Goal: Transaction & Acquisition: Obtain resource

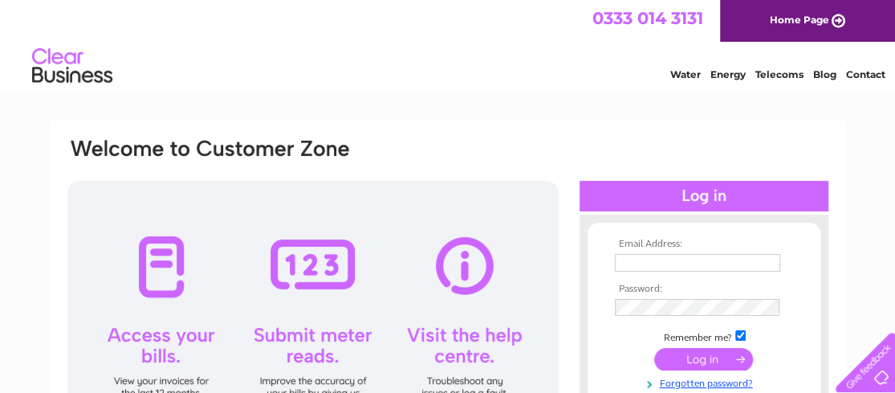
type input "[EMAIL_ADDRESS][DOMAIN_NAME]"
click at [701, 360] on input "submit" at bounding box center [703, 359] width 99 height 22
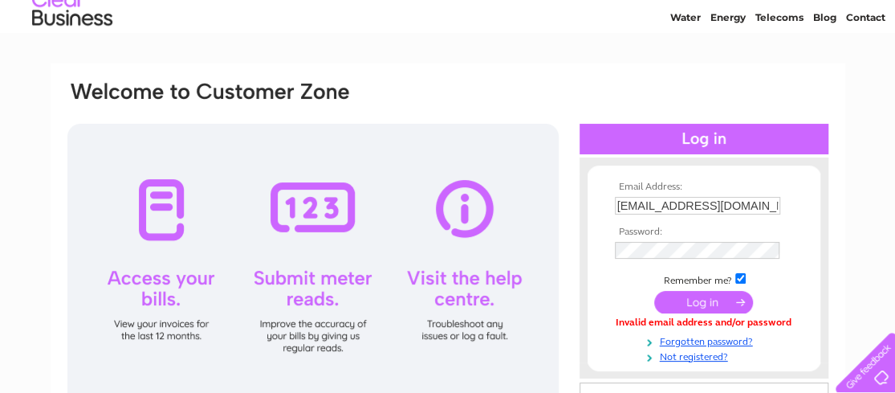
scroll to position [80, 0]
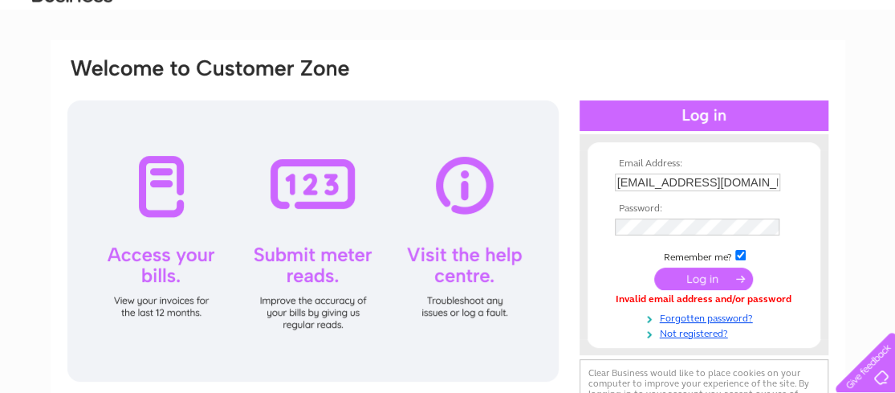
click at [697, 276] on input "submit" at bounding box center [703, 278] width 99 height 22
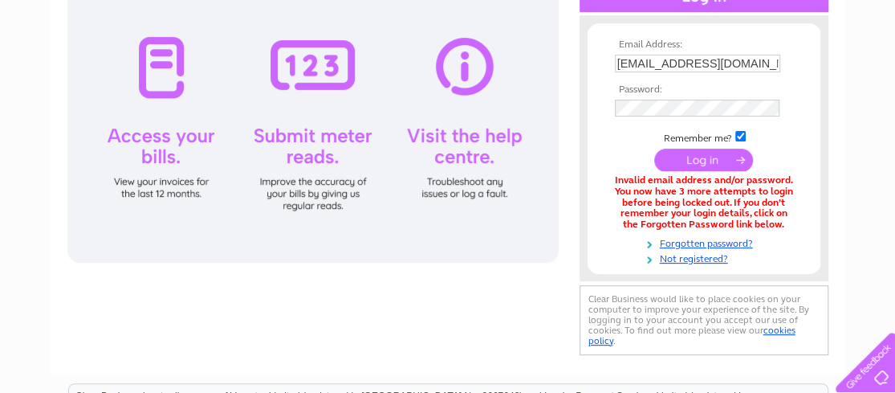
scroll to position [222, 0]
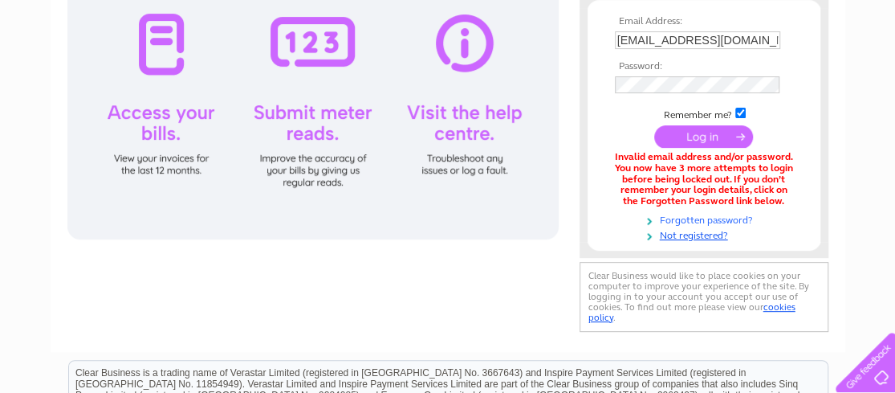
click at [689, 216] on link "Forgotten password?" at bounding box center [706, 218] width 182 height 15
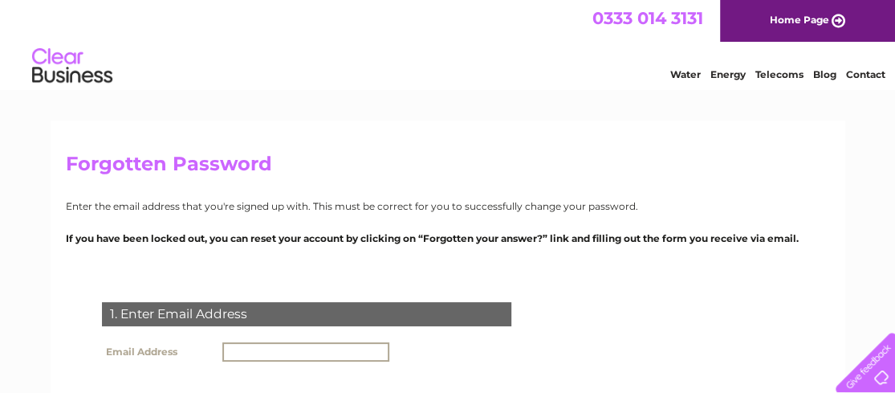
click at [269, 356] on input "text" at bounding box center [305, 351] width 167 height 19
type input "[EMAIL_ADDRESS][DOMAIN_NAME]"
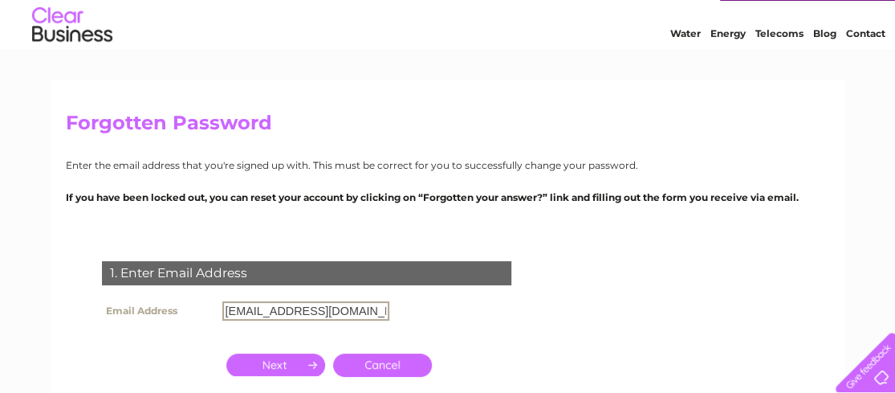
scroll to position [161, 0]
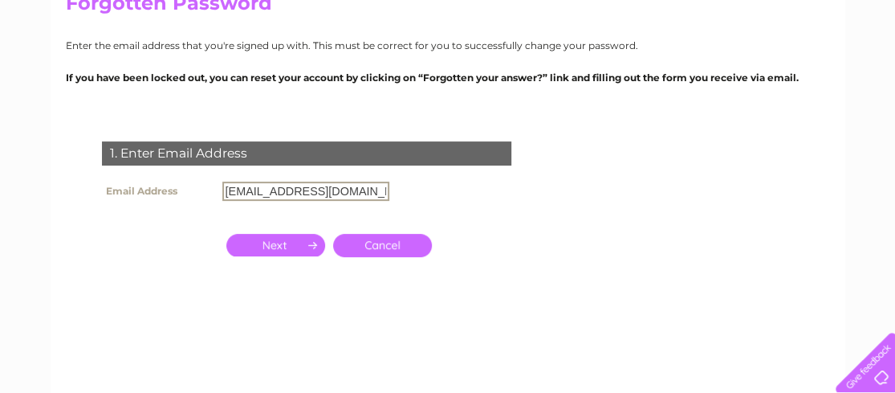
click at [268, 245] on input "button" at bounding box center [275, 245] width 99 height 22
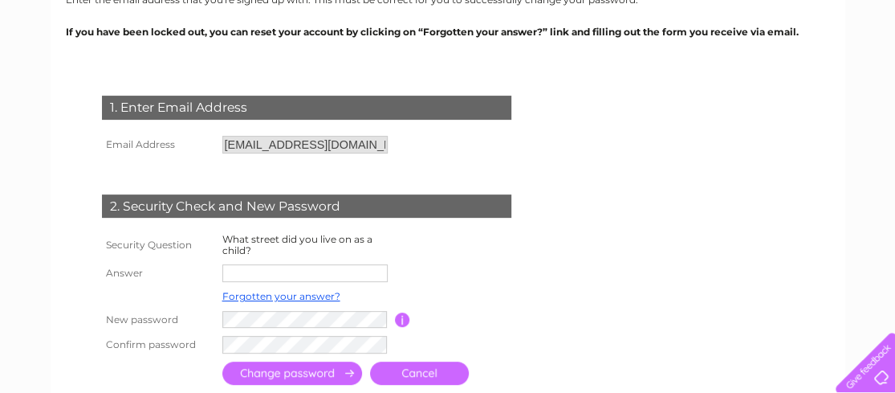
scroll to position [241, 0]
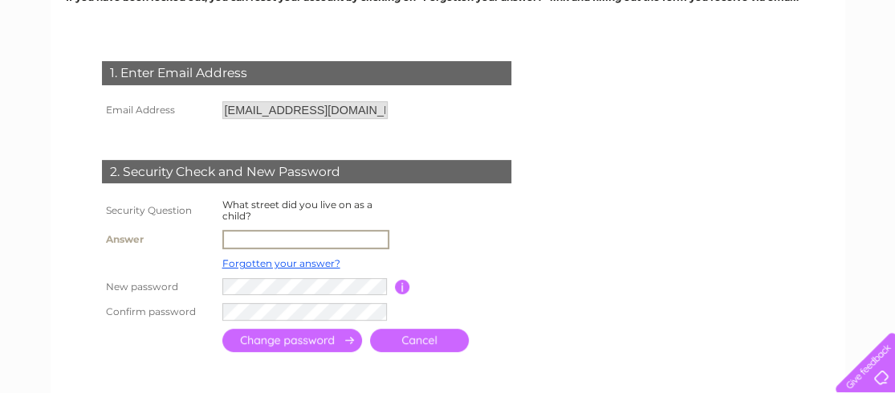
click at [265, 238] on input "text" at bounding box center [305, 239] width 167 height 19
type input "BENNETT RISE"
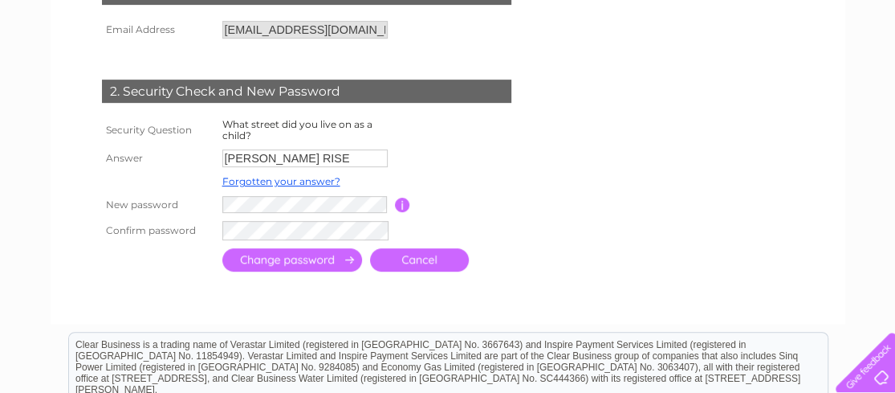
click at [692, 190] on form "1. Enter Email Address Email Address tansy@conveyorandmachine.com Cancel Answer" at bounding box center [448, 129] width 764 height 360
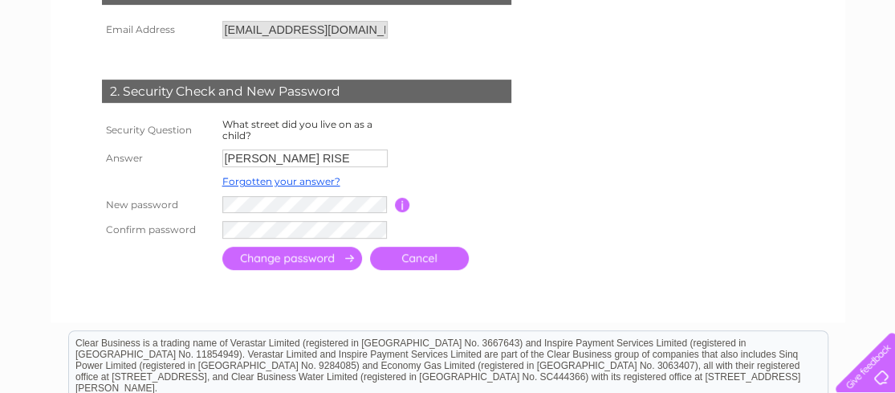
click at [295, 259] on input "submit" at bounding box center [292, 257] width 140 height 23
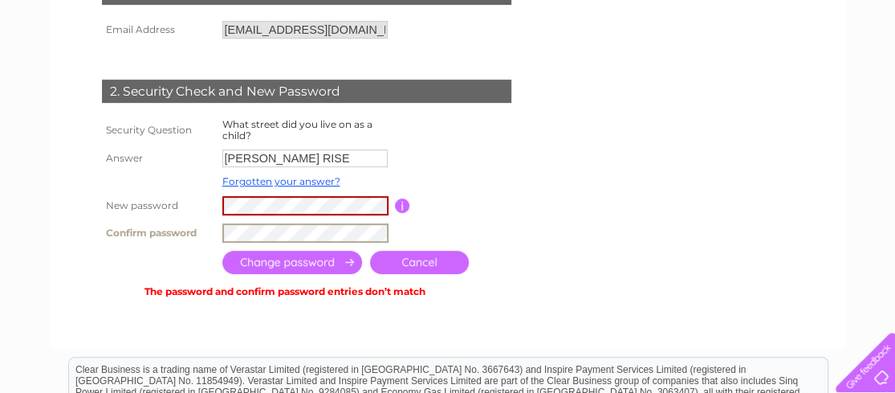
click at [218, 233] on td at bounding box center [378, 232] width 320 height 27
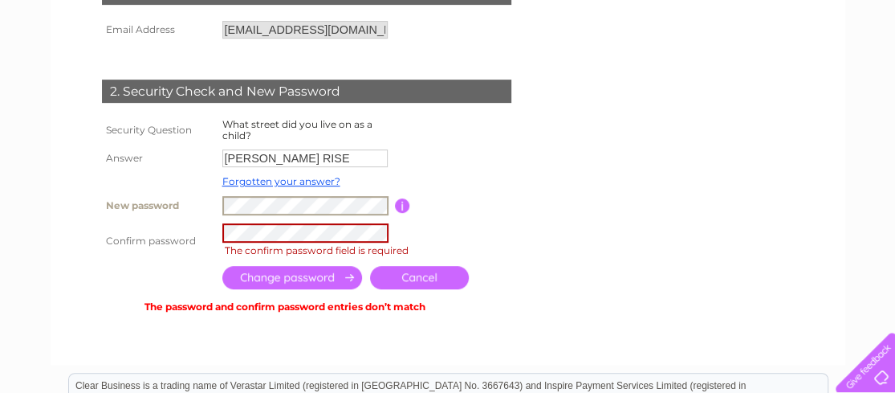
click at [211, 209] on tr "New password Password must be at least 6 characters long" at bounding box center [326, 205] width 456 height 27
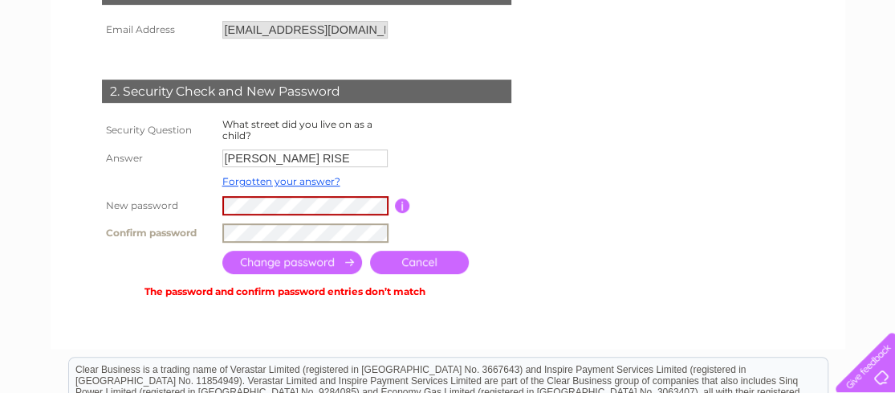
click at [674, 263] on form "1. Enter Email Address Email Address tansy@conveyorandmachine.com Cancel Answer" at bounding box center [448, 141] width 764 height 385
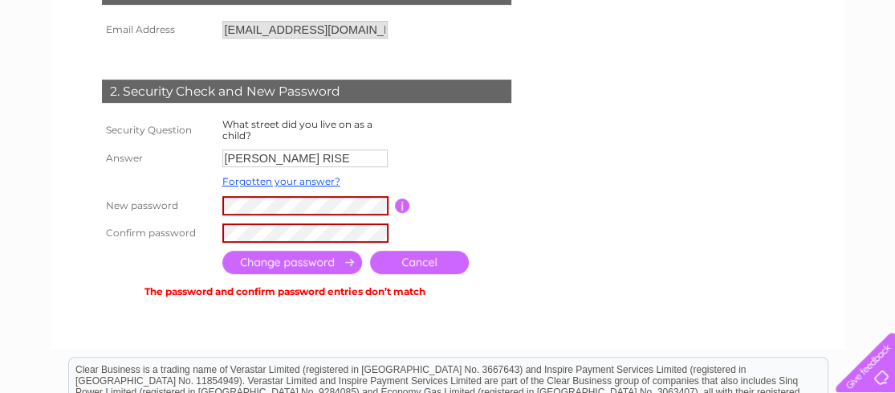
click at [311, 259] on input "submit" at bounding box center [292, 261] width 140 height 23
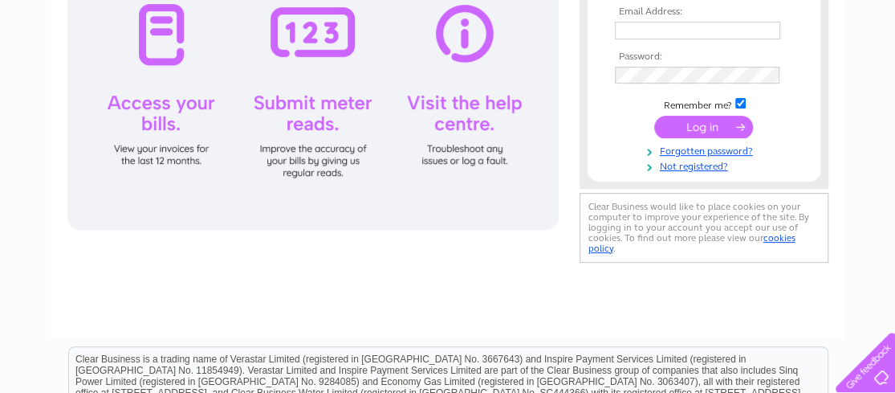
scroll to position [321, 0]
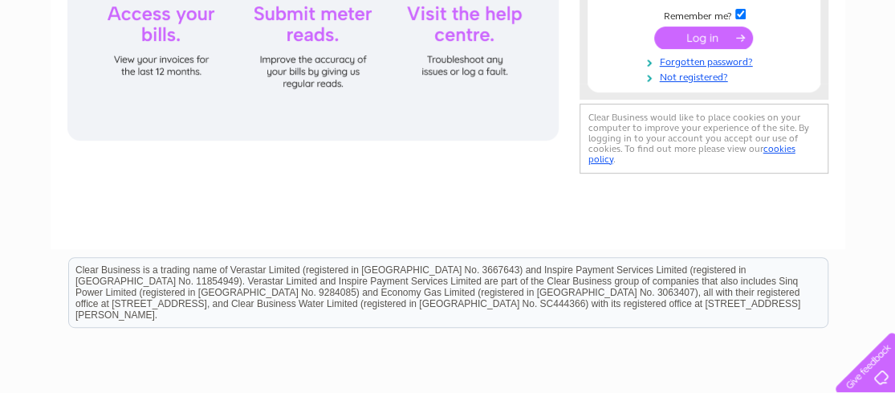
type input "[EMAIL_ADDRESS][DOMAIN_NAME]"
click at [145, 34] on div at bounding box center [312, 0] width 491 height 281
click at [159, 14] on div at bounding box center [312, 0] width 491 height 281
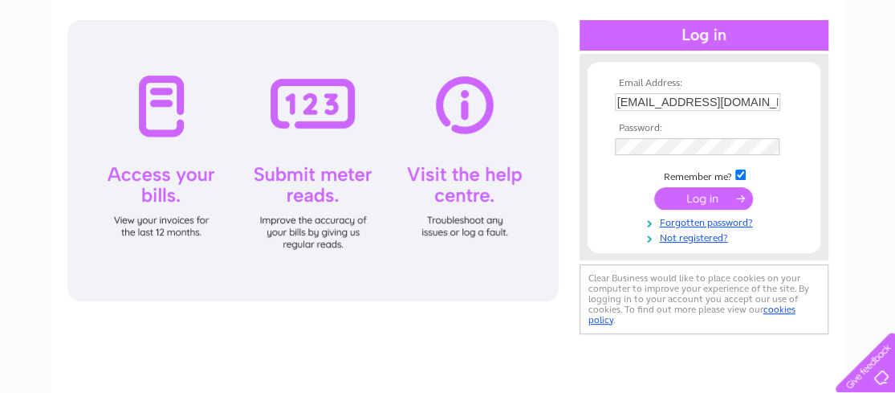
scroll to position [0, 0]
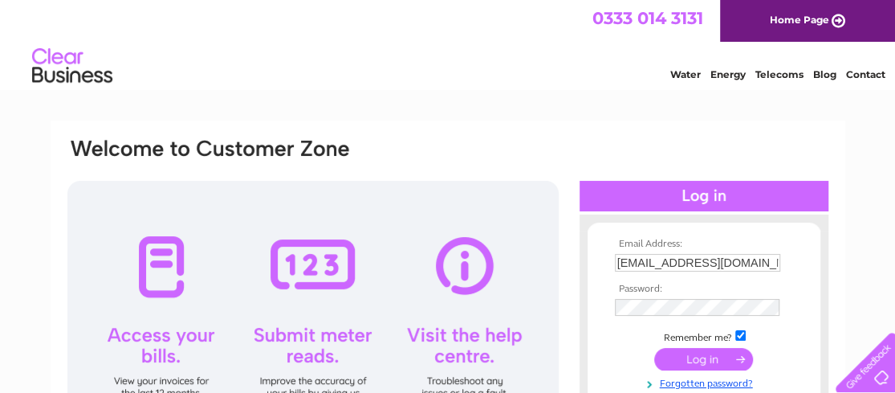
click at [723, 68] on link "Energy" at bounding box center [727, 74] width 35 height 12
click at [785, 74] on link "Telecoms" at bounding box center [779, 74] width 48 height 12
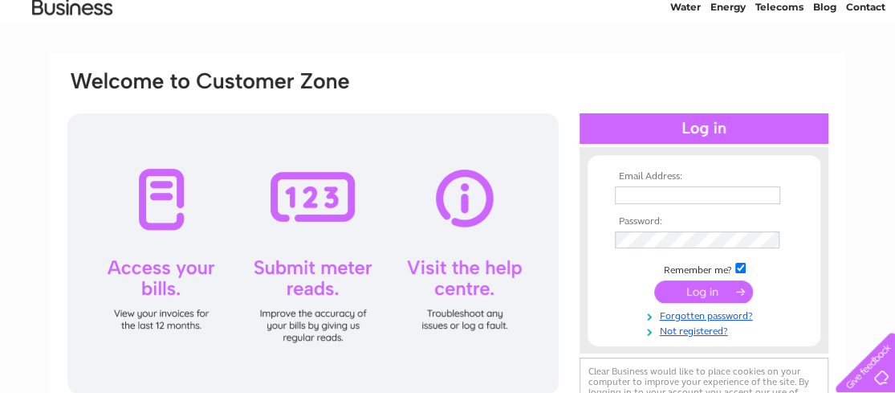
scroll to position [80, 0]
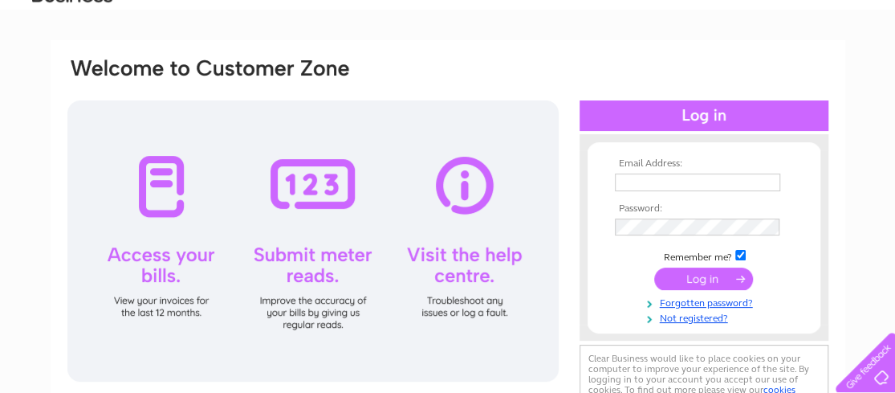
type input "tansy@conveyorandmachine.com"
drag, startPoint x: 625, startPoint y: 234, endPoint x: 589, endPoint y: 101, distance: 137.9
click at [589, 101] on div at bounding box center [704, 115] width 249 height 31
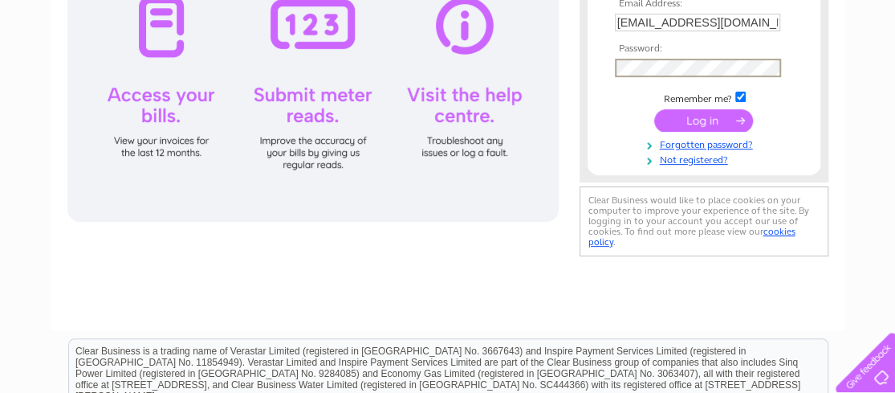
scroll to position [241, 0]
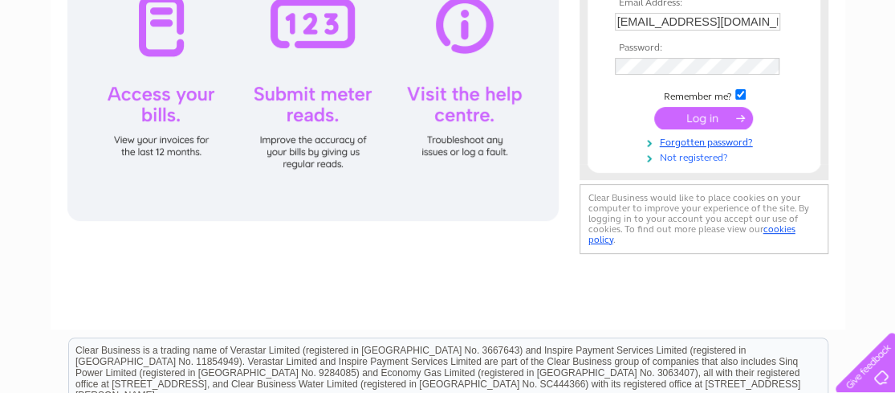
click at [691, 158] on link "Not registered?" at bounding box center [706, 156] width 182 height 15
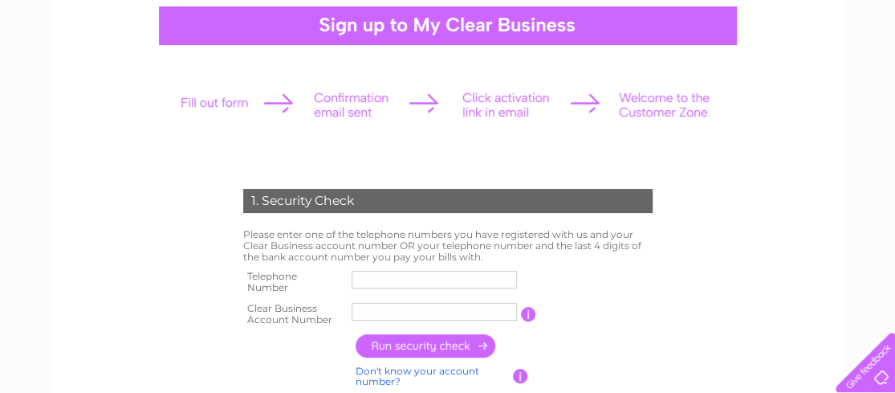
scroll to position [161, 0]
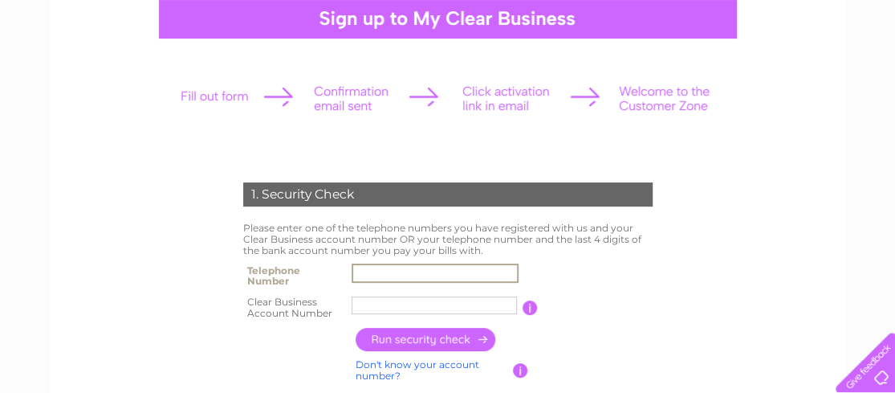
click at [401, 275] on input "text" at bounding box center [435, 272] width 167 height 19
type input "07814595764"
click at [409, 308] on input "text" at bounding box center [434, 305] width 165 height 18
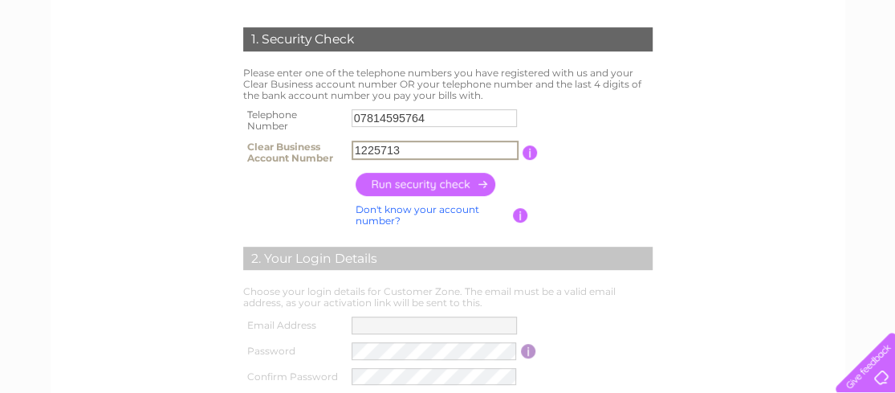
scroll to position [321, 0]
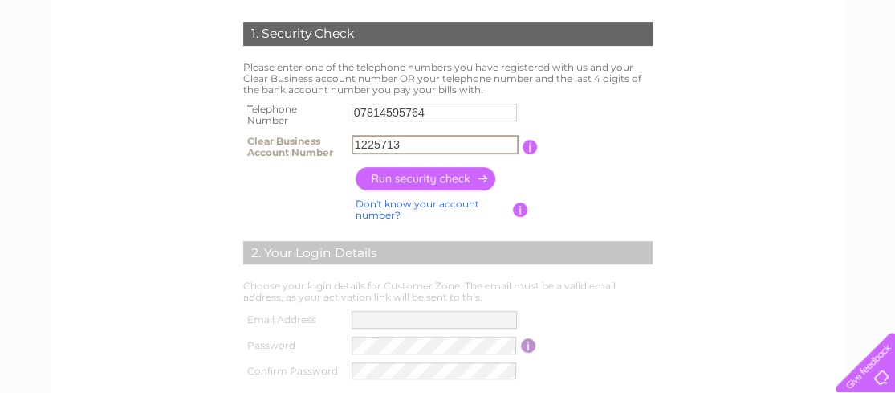
type input "1225713"
click at [437, 175] on input "button" at bounding box center [426, 178] width 141 height 23
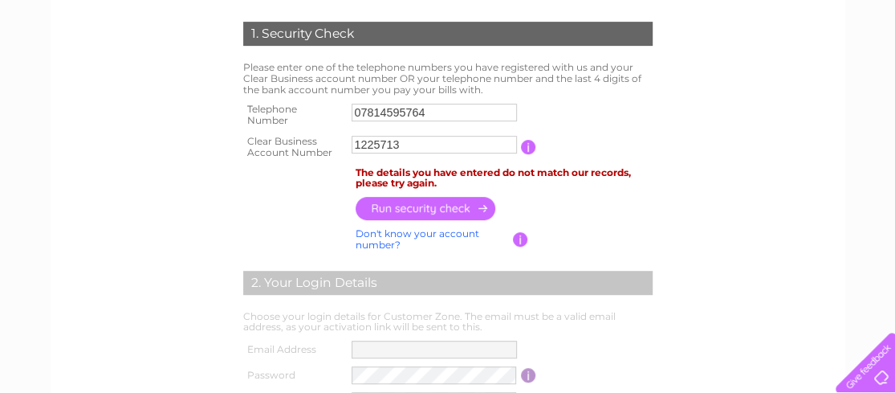
scroll to position [0, 0]
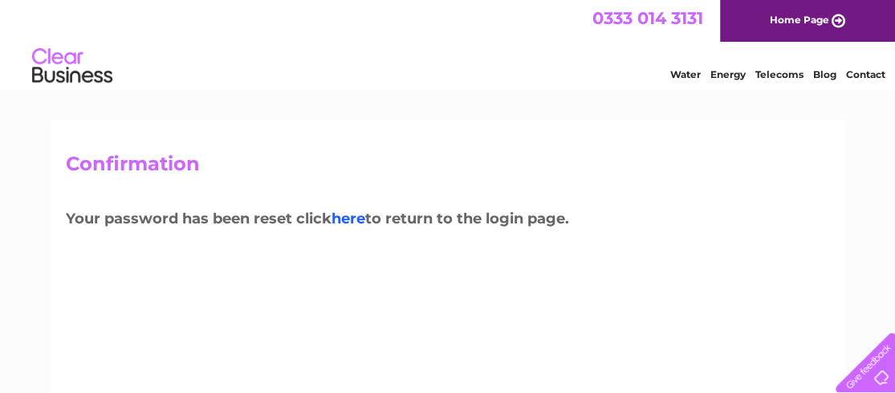
click at [359, 214] on link "here" at bounding box center [349, 219] width 34 height 18
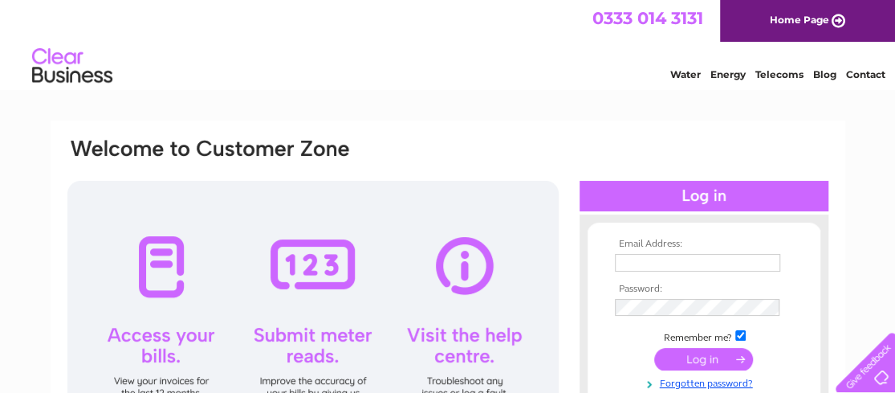
type input "[EMAIL_ADDRESS][DOMAIN_NAME]"
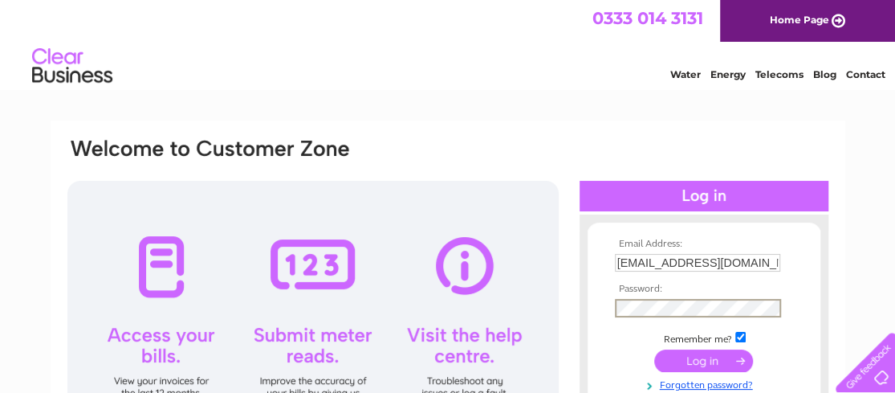
click at [548, 314] on div "Email Address: [EMAIL_ADDRESS][DOMAIN_NAME] Password:" at bounding box center [448, 318] width 764 height 364
click at [706, 360] on input "submit" at bounding box center [703, 359] width 99 height 22
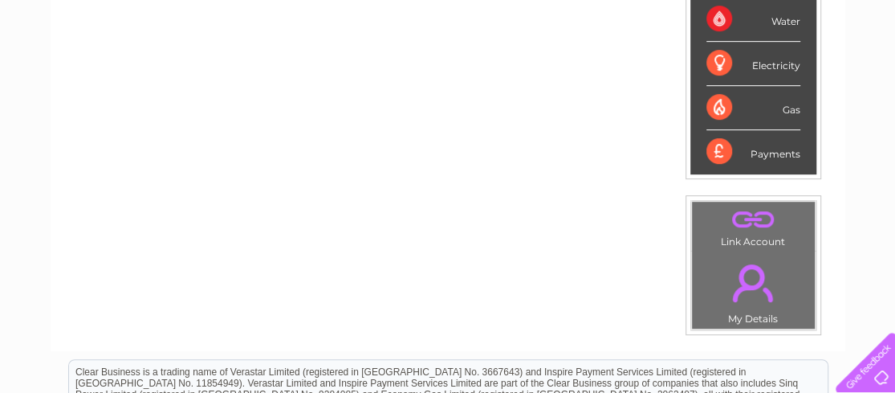
scroll to position [401, 0]
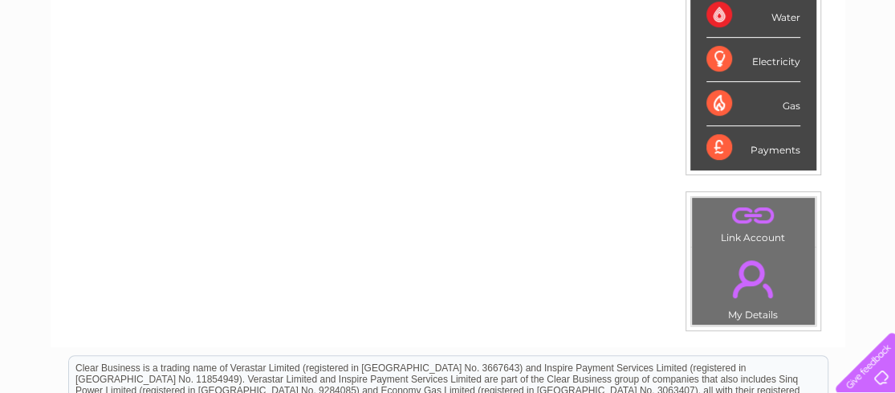
click at [752, 307] on td ". My Details" at bounding box center [753, 285] width 124 height 79
click at [752, 285] on link "." at bounding box center [753, 278] width 115 height 56
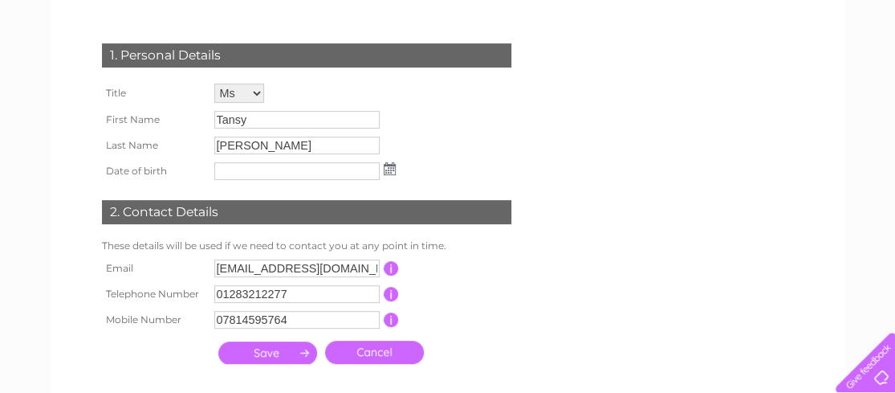
scroll to position [241, 0]
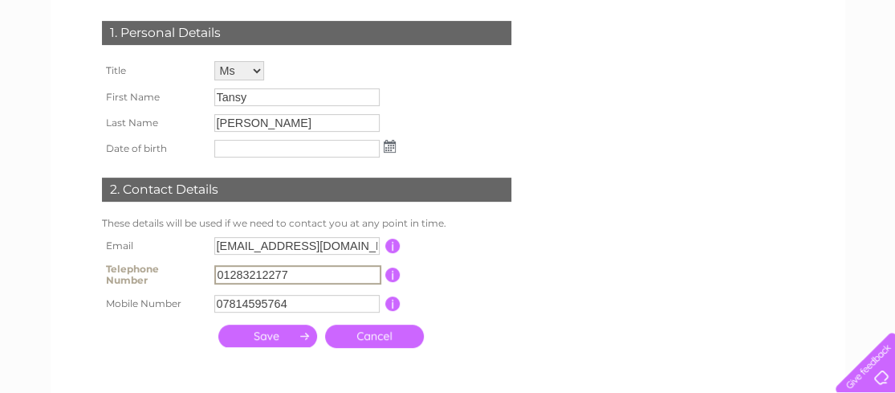
drag, startPoint x: 306, startPoint y: 273, endPoint x: 183, endPoint y: 263, distance: 123.2
click at [183, 263] on tr "Telephone Number 01283212277 This should be a valid landline telephone number s…" at bounding box center [313, 275] width 431 height 32
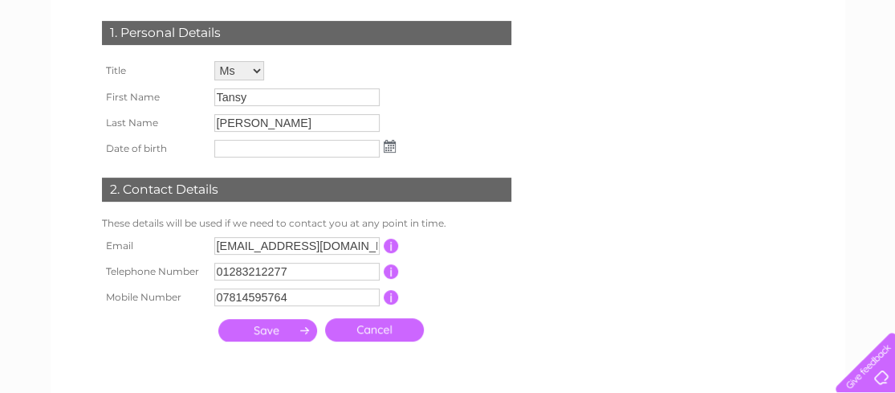
click at [549, 267] on div "1. Personal Details Title Mr Mrs Ms Miss Dr Rev Prof Other First Name Tansy Las…" at bounding box center [310, 177] width 488 height 344
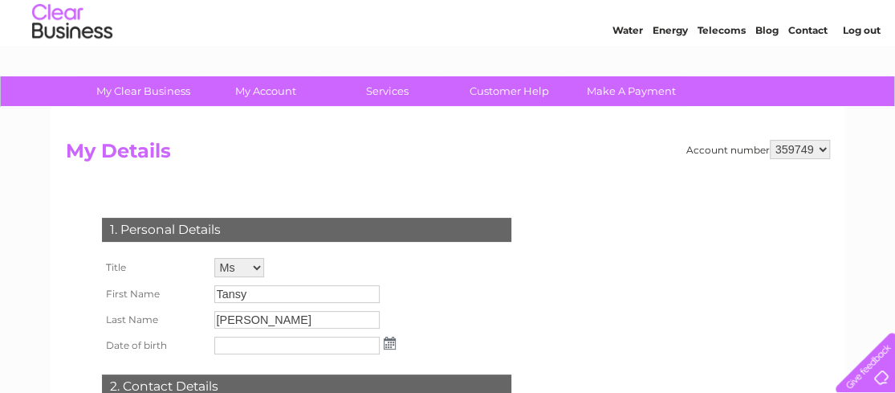
scroll to position [0, 0]
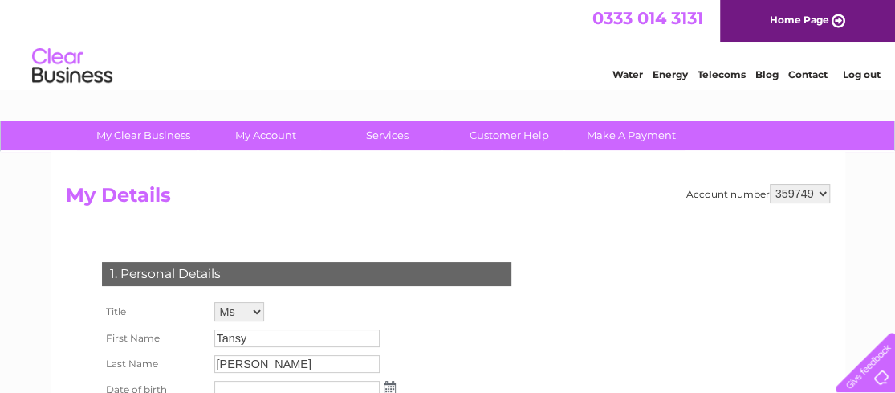
click at [823, 193] on select "359749" at bounding box center [800, 193] width 60 height 19
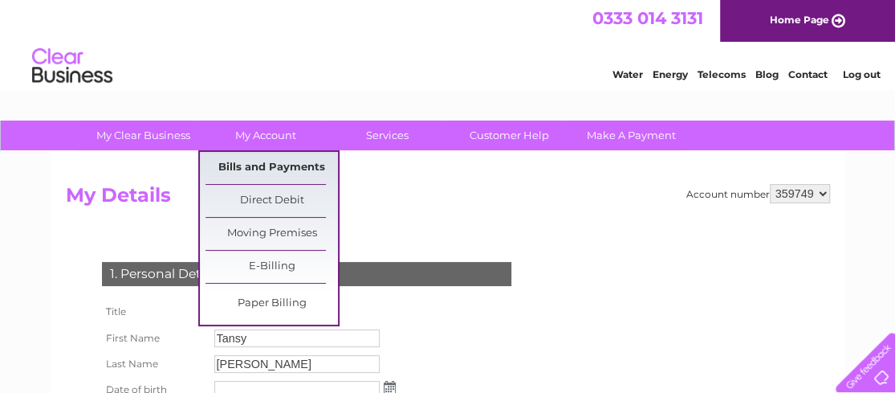
click at [265, 158] on link "Bills and Payments" at bounding box center [272, 168] width 132 height 32
click at [265, 161] on link "Bills and Payments" at bounding box center [272, 168] width 132 height 32
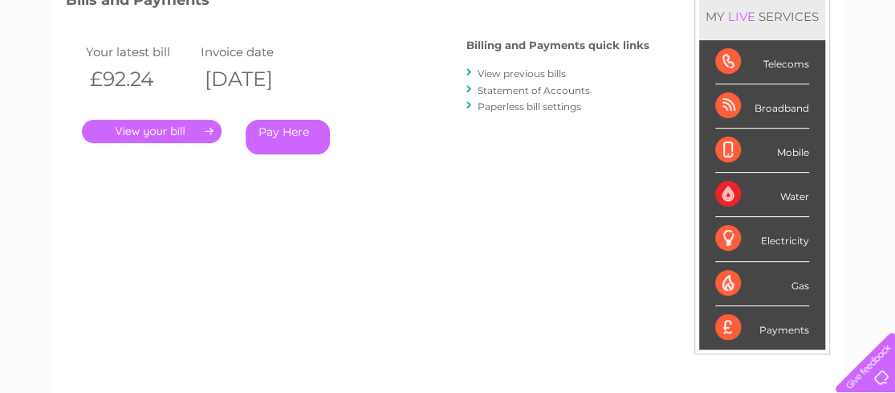
click at [523, 70] on link "View previous bills" at bounding box center [522, 73] width 88 height 12
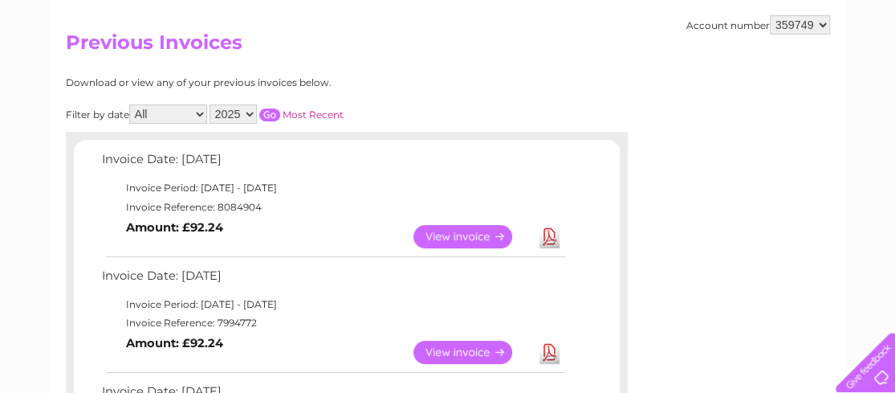
scroll to position [161, 0]
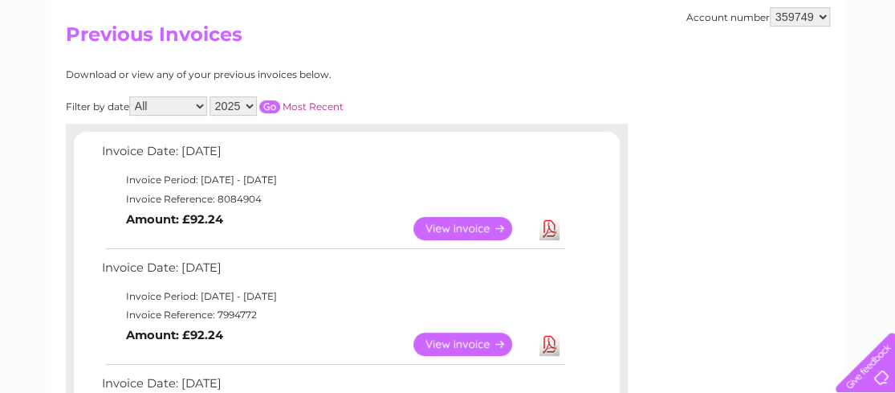
click at [466, 226] on link "View" at bounding box center [472, 228] width 118 height 23
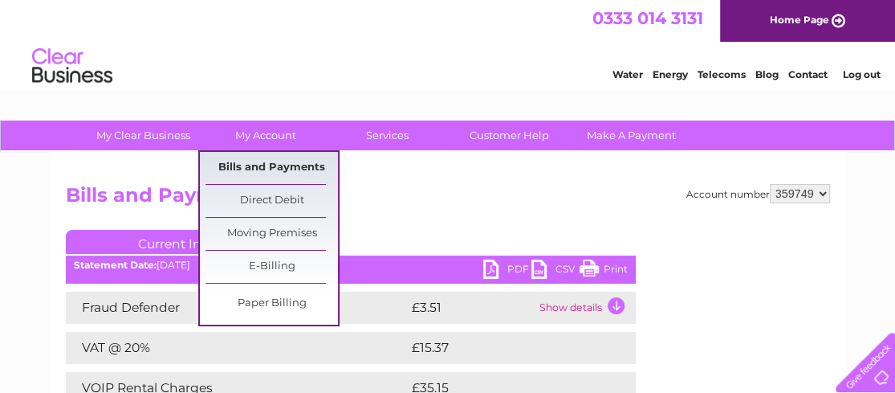
click at [260, 165] on link "Bills and Payments" at bounding box center [272, 168] width 132 height 32
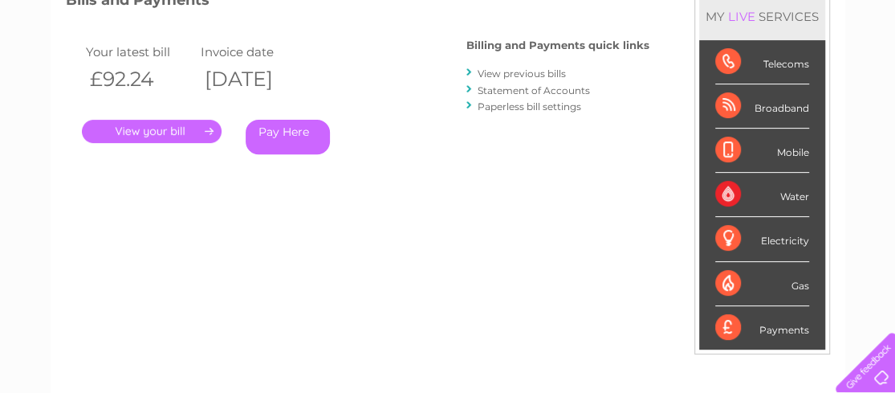
click at [182, 124] on link "." at bounding box center [152, 131] width 140 height 23
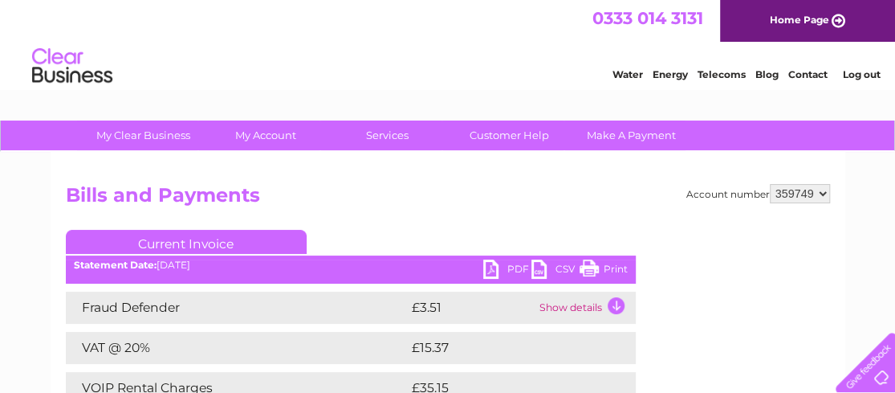
click at [534, 265] on link "CSV" at bounding box center [555, 270] width 48 height 23
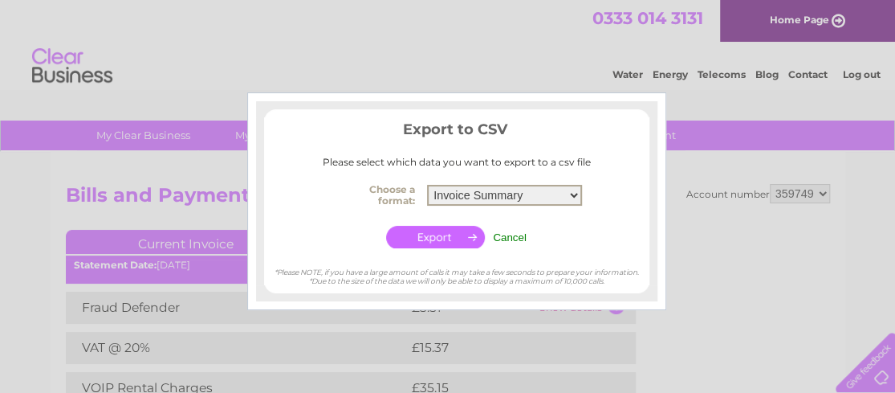
click at [571, 193] on select "Invoice Summary Service Charge Summary" at bounding box center [504, 195] width 155 height 21
click at [427, 185] on select "Invoice Summary Service Charge Summary" at bounding box center [504, 195] width 155 height 21
click at [434, 236] on input "button" at bounding box center [435, 237] width 99 height 22
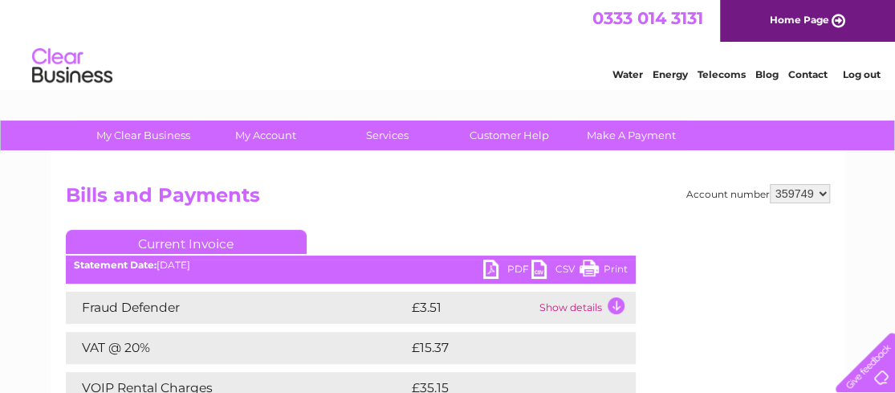
click at [618, 303] on td "Show details" at bounding box center [585, 307] width 100 height 32
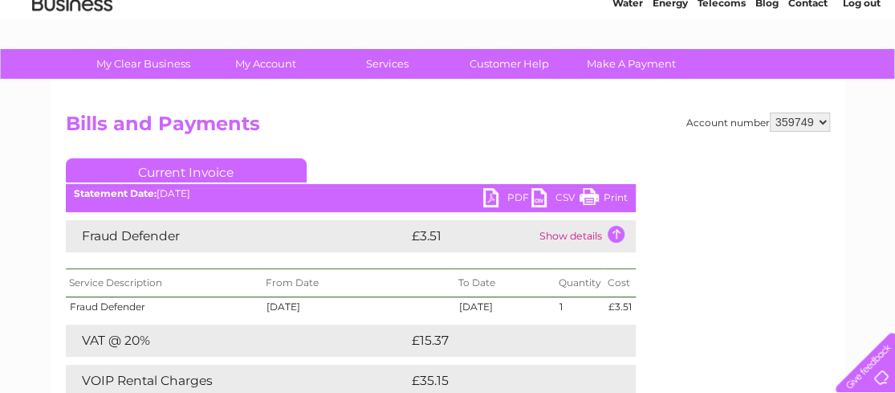
scroll to position [12, 0]
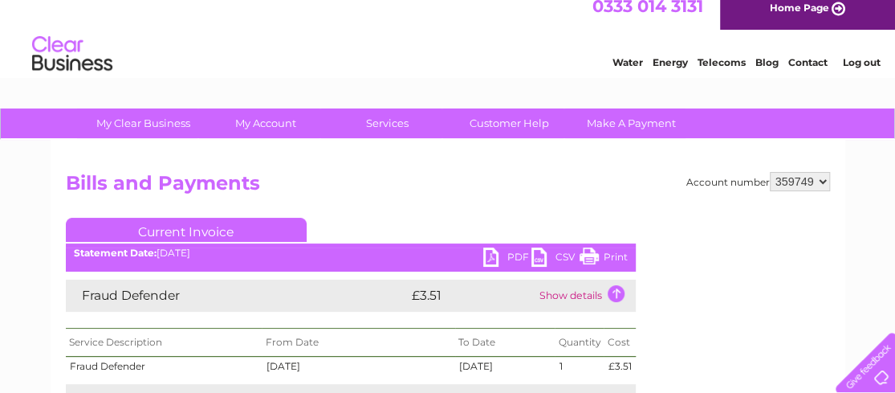
click at [617, 254] on link "Print" at bounding box center [604, 258] width 48 height 23
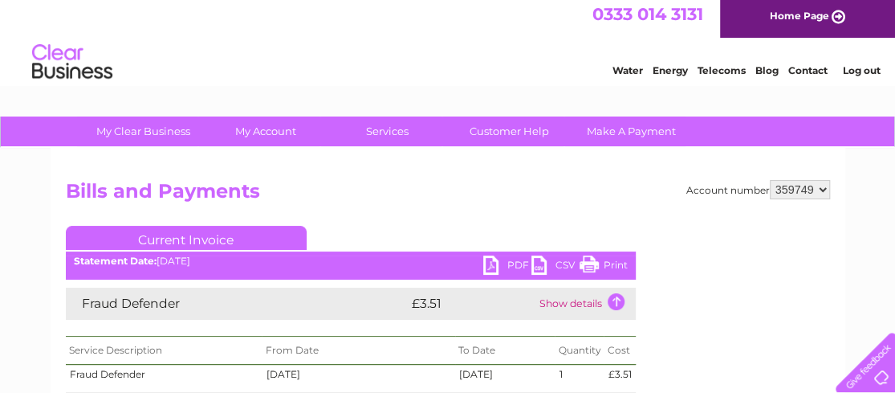
scroll to position [0, 0]
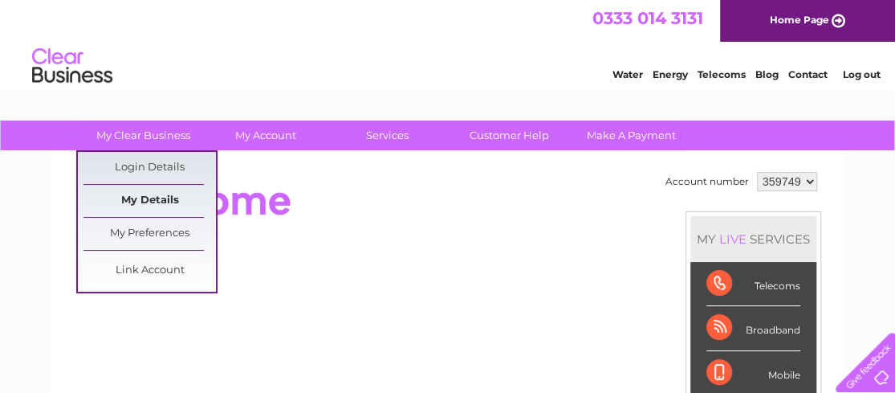
click at [162, 194] on link "My Details" at bounding box center [149, 201] width 132 height 32
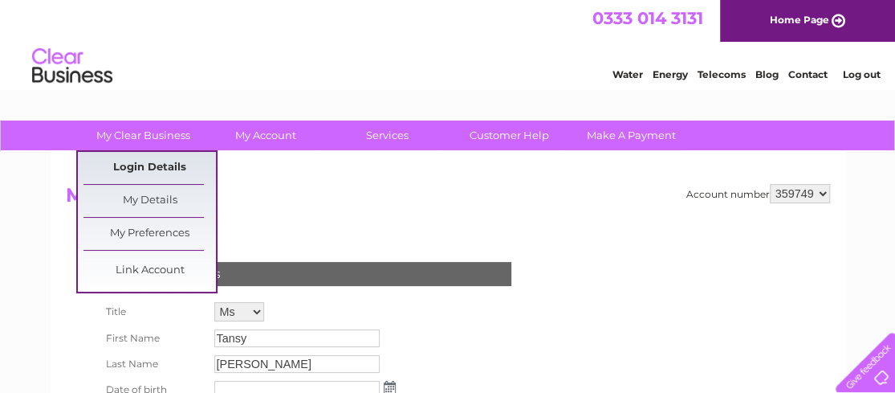
click at [166, 168] on link "Login Details" at bounding box center [149, 168] width 132 height 32
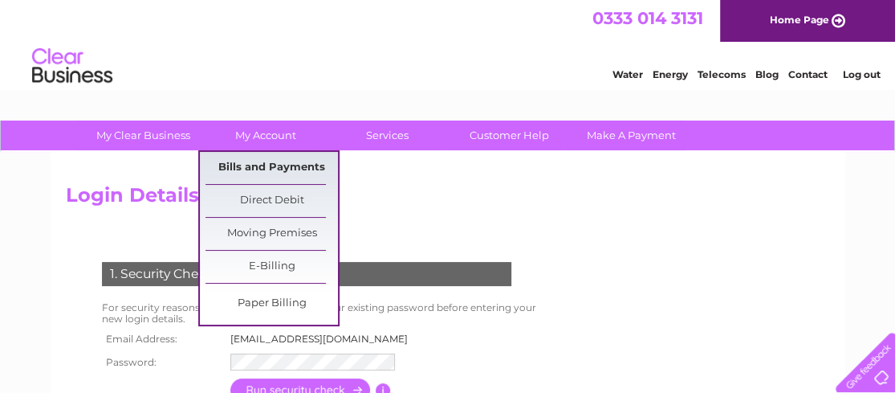
click at [251, 161] on link "Bills and Payments" at bounding box center [272, 168] width 132 height 32
click at [277, 163] on link "Bills and Payments" at bounding box center [272, 168] width 132 height 32
click at [311, 164] on link "Bills and Payments" at bounding box center [272, 168] width 132 height 32
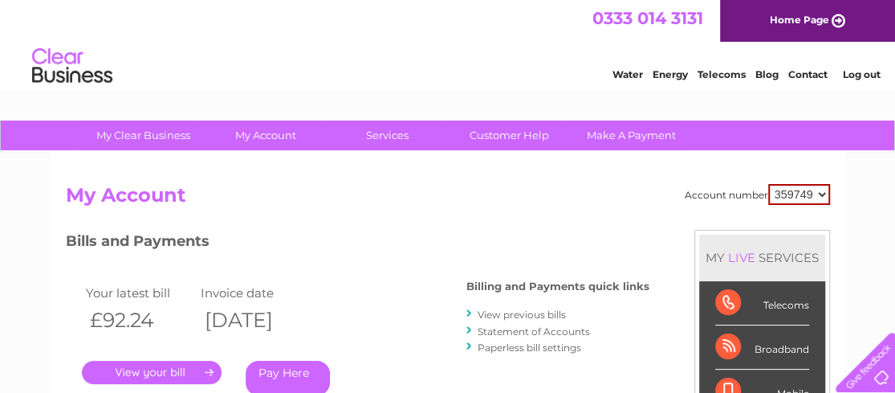
scroll to position [161, 0]
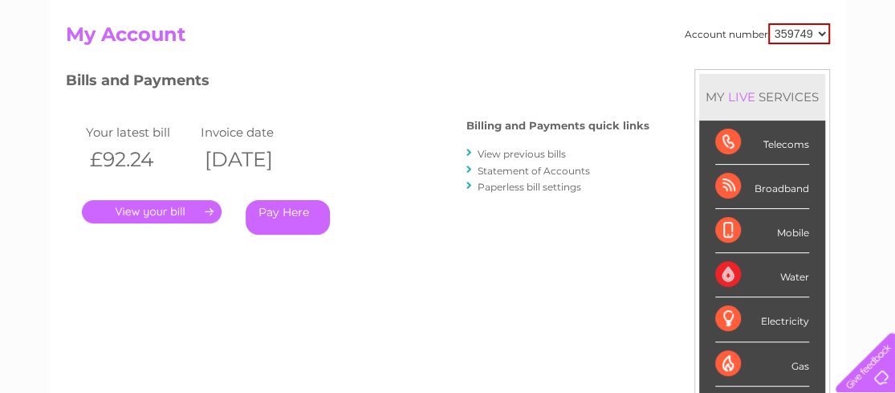
click at [509, 169] on link "Statement of Accounts" at bounding box center [534, 171] width 112 height 12
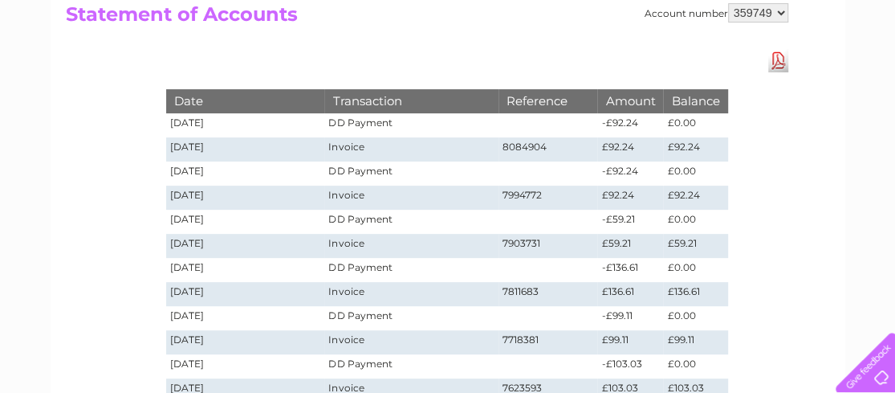
scroll to position [161, 0]
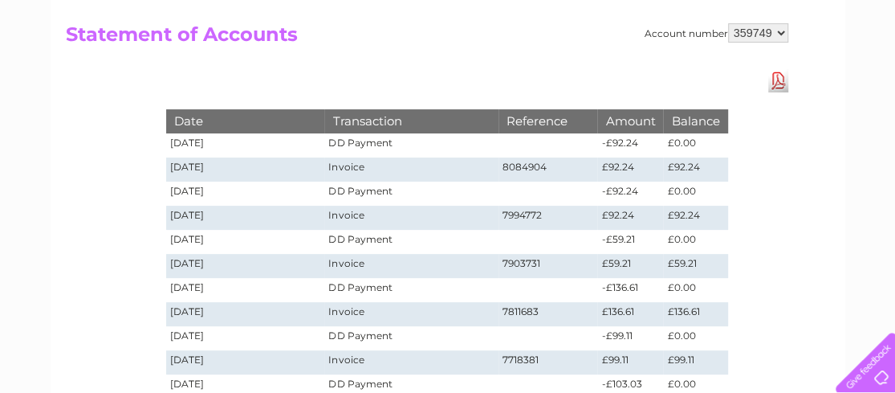
click at [780, 86] on link "Download Pdf" at bounding box center [778, 80] width 20 height 23
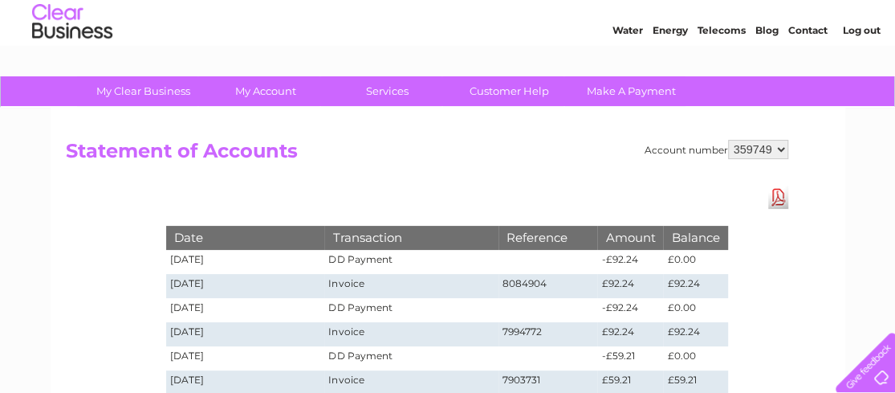
scroll to position [0, 0]
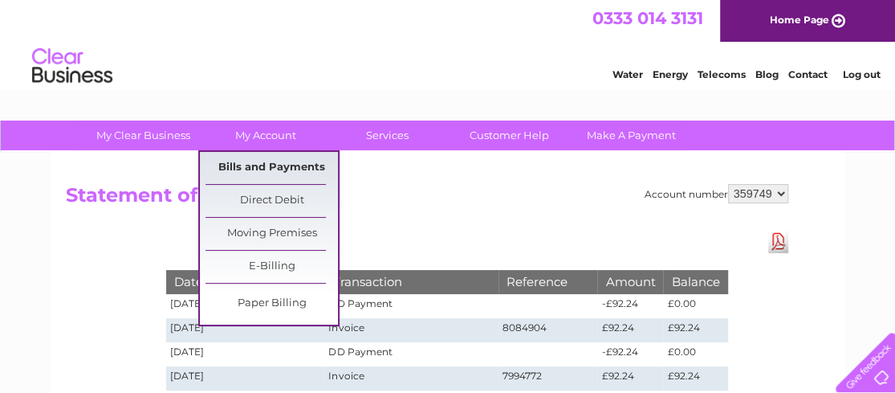
click at [290, 166] on link "Bills and Payments" at bounding box center [272, 168] width 132 height 32
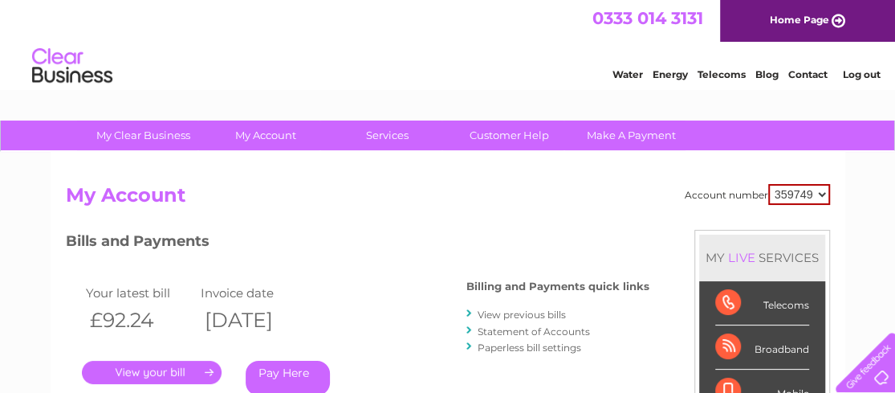
click at [511, 308] on link "View previous bills" at bounding box center [522, 314] width 88 height 12
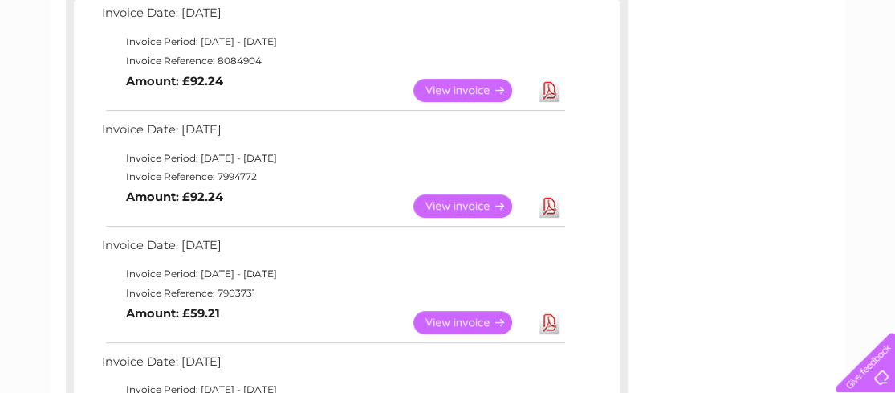
scroll to position [321, 0]
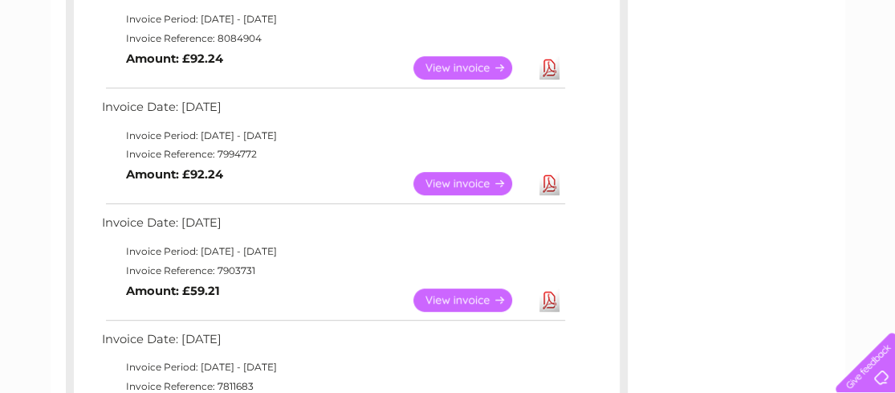
click at [549, 65] on link "Download" at bounding box center [549, 67] width 20 height 23
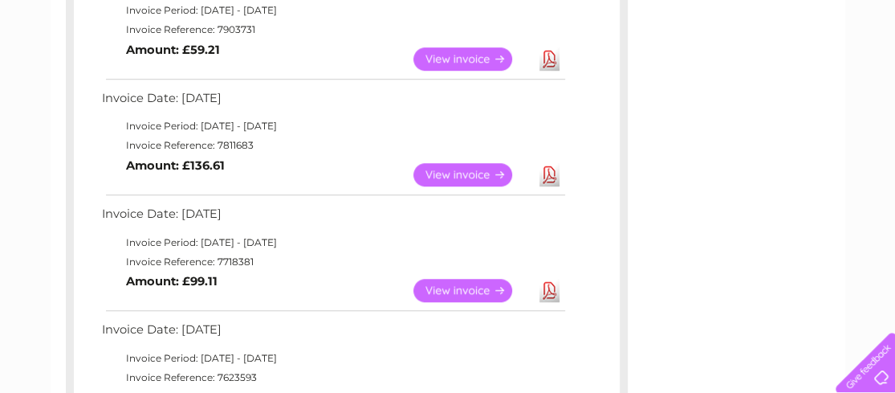
click at [551, 172] on link "Download" at bounding box center [549, 174] width 20 height 23
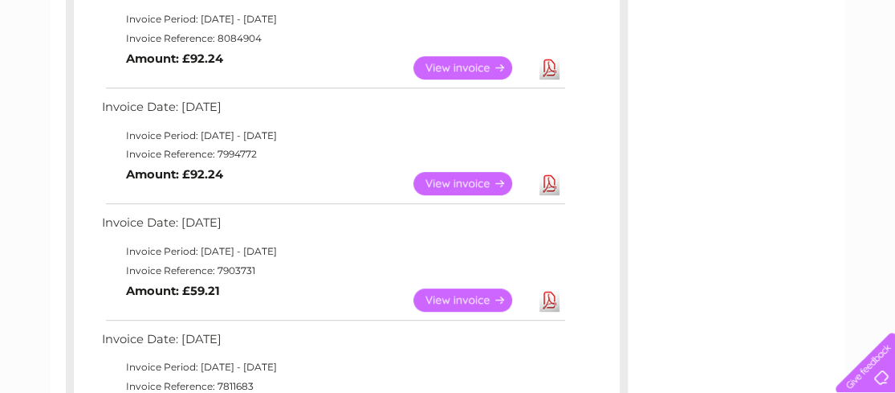
scroll to position [401, 0]
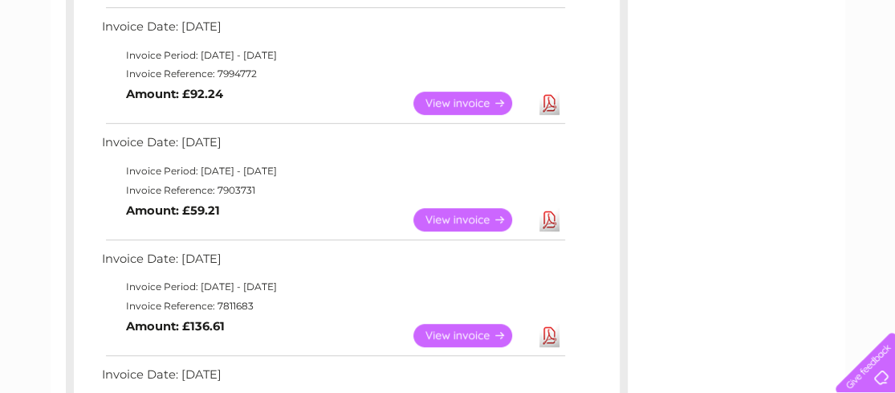
click at [548, 218] on link "Download" at bounding box center [549, 219] width 20 height 23
